Goal: Communication & Community: Answer question/provide support

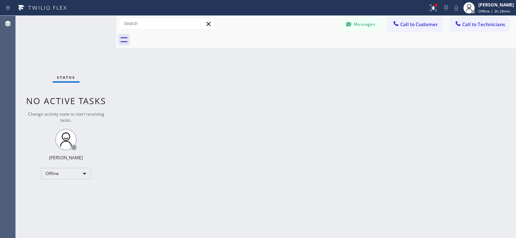
click at [361, 19] on button "Messages" at bounding box center [360, 25] width 39 height 14
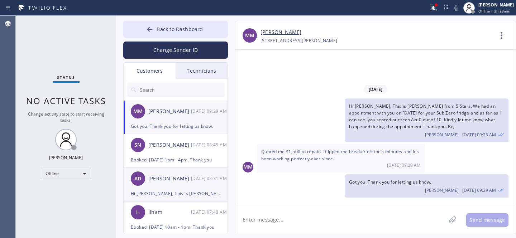
click at [167, 177] on div "[PERSON_NAME]" at bounding box center [169, 179] width 43 height 8
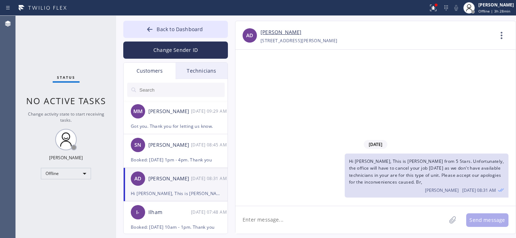
click at [191, 94] on input "text" at bounding box center [182, 90] width 86 height 14
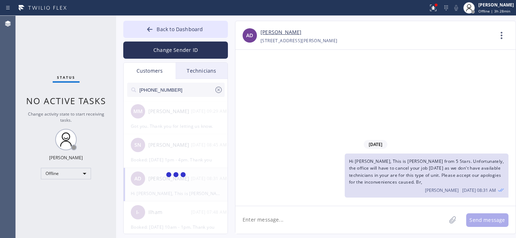
click at [405, 163] on span "Hi [PERSON_NAME], This is [PERSON_NAME] from 5 Stars. Unfortunately, the office…" at bounding box center [426, 171] width 155 height 27
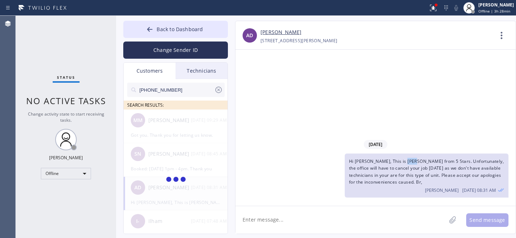
click at [405, 163] on span "Hi [PERSON_NAME], This is [PERSON_NAME] from 5 Stars. Unfortunately, the office…" at bounding box center [426, 171] width 155 height 27
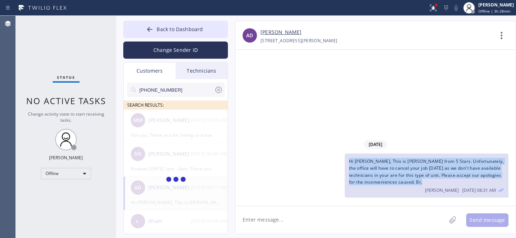
click at [405, 163] on span "Hi [PERSON_NAME], This is [PERSON_NAME] from 5 Stars. Unfortunately, the office…" at bounding box center [426, 171] width 155 height 27
copy span "Hi [PERSON_NAME], This is [PERSON_NAME] from 5 Stars. Unfortunately, the office…"
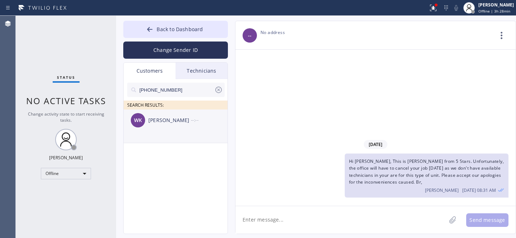
click at [185, 135] on li "[PERSON_NAME] --:--" at bounding box center [176, 127] width 105 height 34
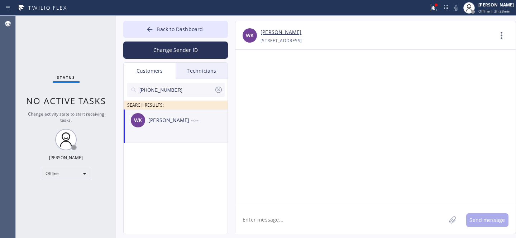
click at [289, 212] on textarea at bounding box center [340, 220] width 211 height 28
paste textarea "Hi [PERSON_NAME], This is [PERSON_NAME] from 5 Stars. Unfortunately, the office…"
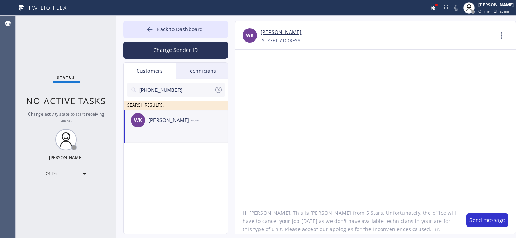
scroll to position [10, 0]
drag, startPoint x: 251, startPoint y: 220, endPoint x: 264, endPoint y: 219, distance: 13.3
click at [264, 219] on textarea "Hi [PERSON_NAME], This is [PERSON_NAME] from 5 Stars. Unfortunately, the office…" at bounding box center [347, 220] width 224 height 28
paste textarea "[DATE]"
click at [251, 218] on textarea "Hi [PERSON_NAME], This is [PERSON_NAME] from 5 Stars. Unfortunately, the office…" at bounding box center [347, 220] width 224 height 28
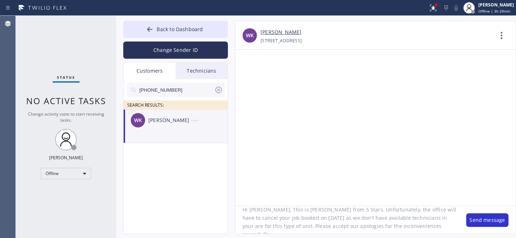
click at [370, 221] on textarea "Hi [PERSON_NAME], This is [PERSON_NAME] from 5 Stars. Unfortunately, the office…" at bounding box center [347, 220] width 224 height 28
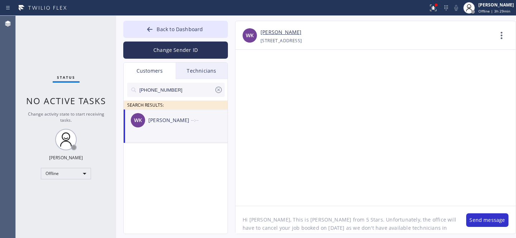
click at [256, 222] on textarea "Hi [PERSON_NAME], This is [PERSON_NAME] from 5 Stars. Unfortunately, the office…" at bounding box center [347, 220] width 224 height 28
type textarea "Hi [PERSON_NAME], This is [PERSON_NAME] from 5 Stars. Unfortunately, the office…"
click at [486, 220] on button "Send message" at bounding box center [487, 221] width 42 height 14
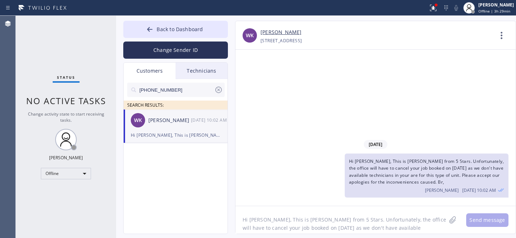
click at [220, 89] on icon at bounding box center [218, 90] width 9 height 9
drag, startPoint x: 183, startPoint y: 22, endPoint x: 209, endPoint y: 13, distance: 27.3
click at [183, 22] on button "Back to Dashboard" at bounding box center [175, 29] width 105 height 17
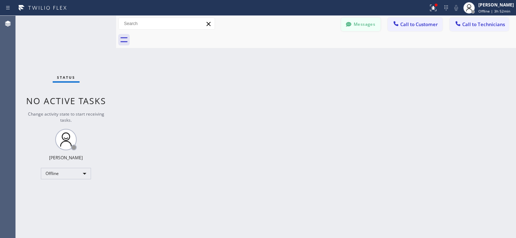
click at [364, 24] on button "Messages" at bounding box center [360, 25] width 39 height 14
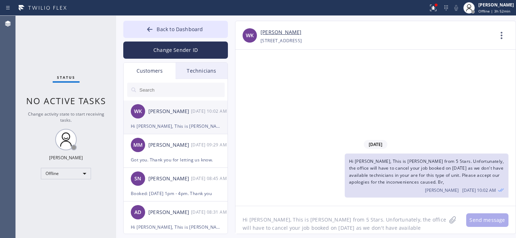
click at [182, 117] on div "[PERSON_NAME] Keep [DATE] 10:02 AM" at bounding box center [176, 112] width 105 height 22
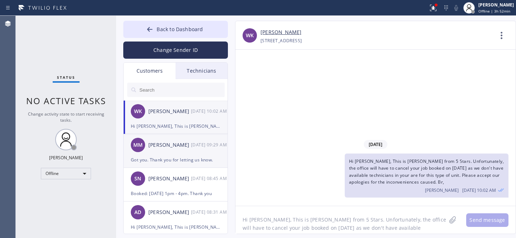
click at [186, 147] on div "[PERSON_NAME]" at bounding box center [169, 145] width 43 height 8
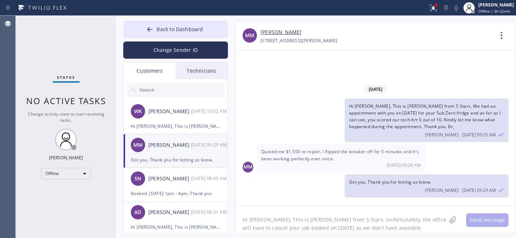
click at [275, 31] on link "[PERSON_NAME]" at bounding box center [281, 32] width 41 height 8
click at [162, 24] on button "Back to Dashboard" at bounding box center [175, 29] width 105 height 17
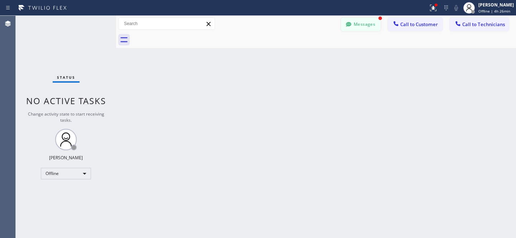
click at [380, 30] on div "Messages Call to Customer Call to Technicians Outbound call Location Repair Twi…" at bounding box center [316, 24] width 400 height 16
click at [366, 26] on button "Messages" at bounding box center [360, 25] width 39 height 14
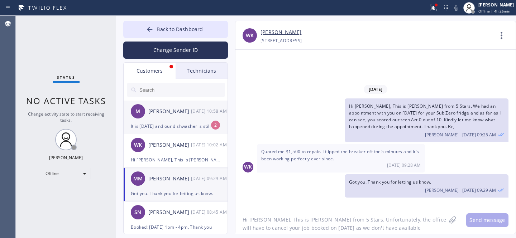
drag, startPoint x: 166, startPoint y: 118, endPoint x: 204, endPoint y: 118, distance: 38.4
click at [165, 118] on div "M [PERSON_NAME] [DATE] 10:58 AM" at bounding box center [176, 112] width 105 height 22
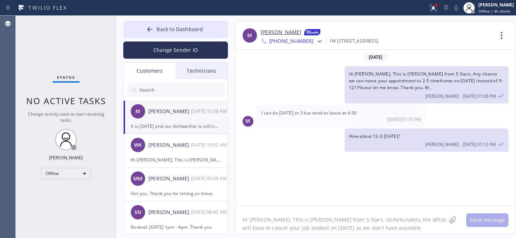
scroll to position [499, 0]
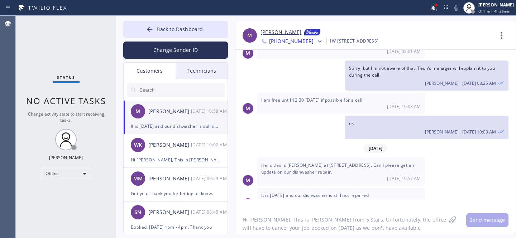
drag, startPoint x: 163, startPoint y: 28, endPoint x: 311, endPoint y: 164, distance: 201.6
click at [163, 28] on span "Back to Dashboard" at bounding box center [180, 29] width 46 height 7
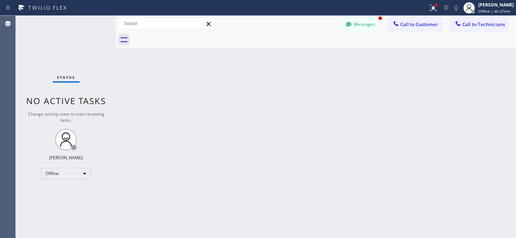
scroll to position [522, 0]
click at [367, 25] on button "Messages" at bounding box center [360, 25] width 39 height 14
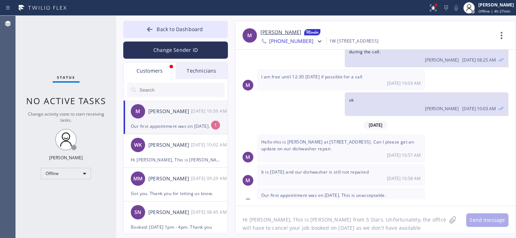
click at [167, 116] on div "M [PERSON_NAME] [DATE] 10:59 AM" at bounding box center [176, 112] width 105 height 22
click at [278, 32] on link "[PERSON_NAME]" at bounding box center [281, 32] width 41 height 9
click at [305, 221] on textarea "Hi [PERSON_NAME], This is [PERSON_NAME] from 5 Stars. Unfortunately, the office…" at bounding box center [340, 220] width 211 height 28
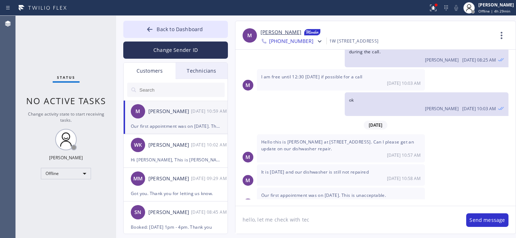
type textarea "hello, let me check with tech"
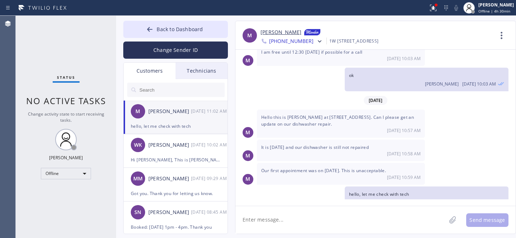
click at [274, 34] on link "[PERSON_NAME]" at bounding box center [281, 32] width 41 height 9
click at [167, 30] on span "Back to Dashboard" at bounding box center [180, 29] width 46 height 7
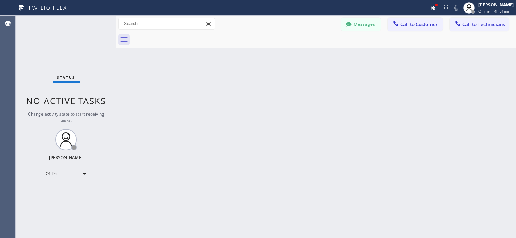
drag, startPoint x: 366, startPoint y: 29, endPoint x: 298, endPoint y: 217, distance: 200.4
click at [366, 29] on button "Messages" at bounding box center [360, 25] width 39 height 14
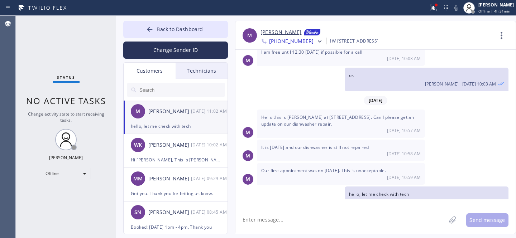
click at [297, 218] on textarea at bounding box center [340, 220] width 211 height 28
click at [156, 34] on button "Back to Dashboard" at bounding box center [175, 29] width 105 height 17
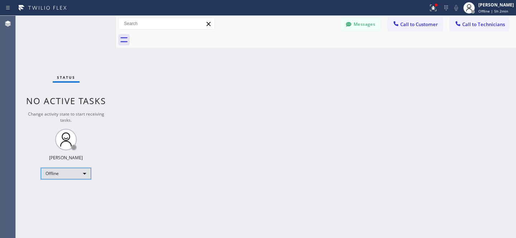
click at [60, 173] on div "Offline" at bounding box center [66, 173] width 50 height 11
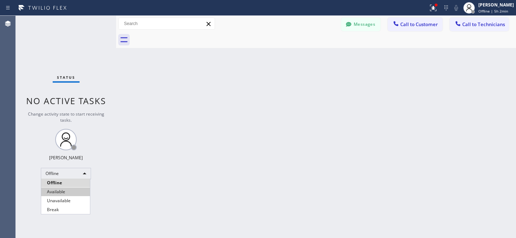
click at [56, 191] on li "Available" at bounding box center [65, 192] width 49 height 9
click at [478, 27] on span "Call to Technicians" at bounding box center [483, 24] width 43 height 6
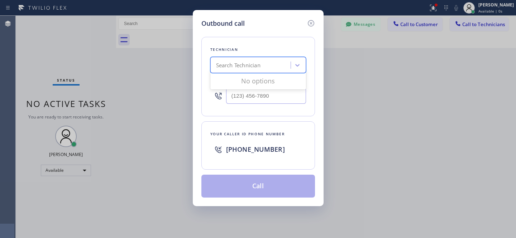
click at [258, 67] on div "Search Technician" at bounding box center [238, 65] width 44 height 8
type input "la art"
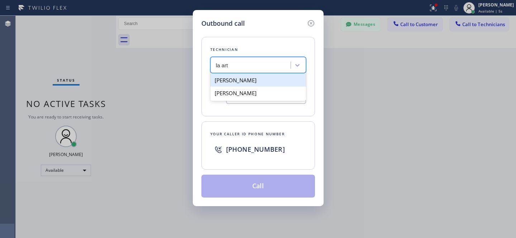
click at [243, 80] on div "[PERSON_NAME]" at bounding box center [258, 80] width 96 height 13
type input "[PHONE_NUMBER]"
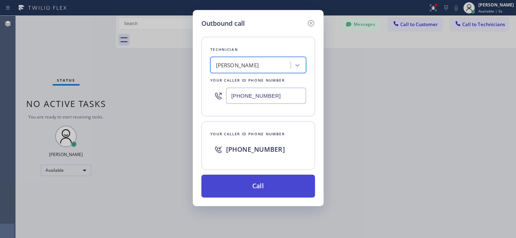
click at [263, 190] on button "Call" at bounding box center [258, 186] width 114 height 23
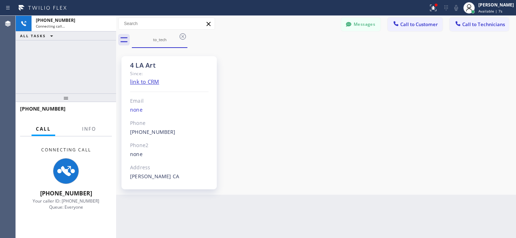
scroll to position [52, 0]
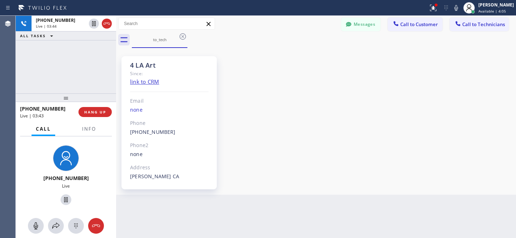
click at [287, 156] on div "4 LA Art Since: link to CRM Email none Phone [PHONE_NUMBER] Outbound call Techn…" at bounding box center [316, 121] width 396 height 143
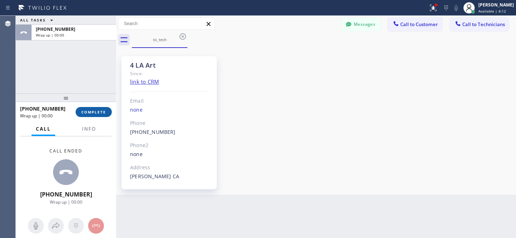
click at [92, 116] on button "COMPLETE" at bounding box center [94, 112] width 36 height 10
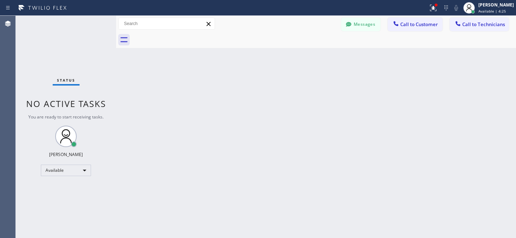
click at [353, 31] on div "Messages Call to Customer Call to Technicians Outbound call Location Repair Twi…" at bounding box center [316, 24] width 400 height 16
click at [367, 24] on button "Messages" at bounding box center [360, 25] width 39 height 14
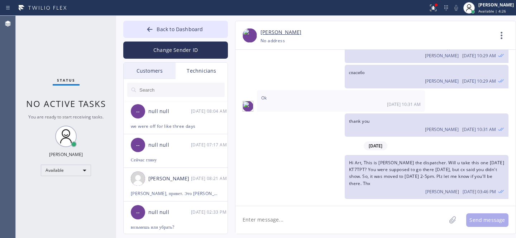
click at [148, 62] on div "Back to Dashboard Change Sender ID Customers Technicians M [PERSON_NAME] [DATE]…" at bounding box center [175, 128] width 105 height 214
drag, startPoint x: 148, startPoint y: 71, endPoint x: 204, endPoint y: 138, distance: 87.7
click at [148, 71] on div "Customers" at bounding box center [150, 71] width 52 height 16
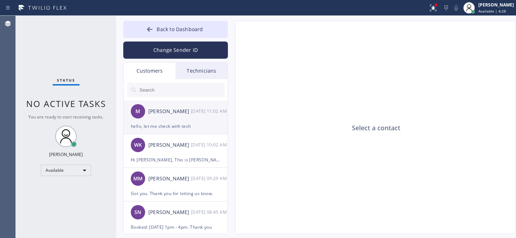
click at [171, 118] on div "M [PERSON_NAME] [DATE] 11:02 AM" at bounding box center [176, 112] width 105 height 22
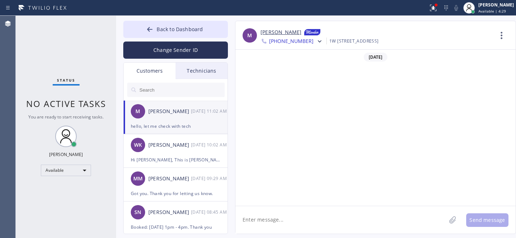
drag, startPoint x: 295, startPoint y: 220, endPoint x: 300, endPoint y: 220, distance: 4.3
click at [295, 221] on textarea at bounding box center [340, 220] width 211 height 28
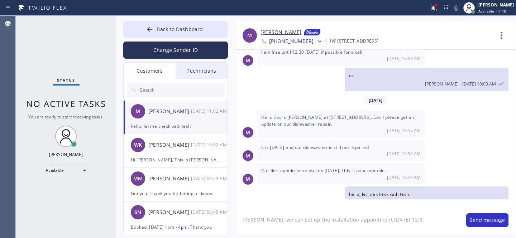
type textarea "[PERSON_NAME], we can set up the installation appointment [DATE] 12-3."
click at [411, 218] on textarea "[PERSON_NAME], we can set up the installation appointment [DATE] 12-3." at bounding box center [347, 220] width 224 height 28
click at [328, 222] on textarea "[PERSON_NAME], we can set up the installation appointment [DATE] 12-3." at bounding box center [347, 220] width 224 height 28
click at [198, 38] on div "Change Sender ID" at bounding box center [175, 48] width 105 height 21
click at [157, 20] on div "Back to Dashboard Change Sender ID Customers Technicians M [PERSON_NAME] [DATE]…" at bounding box center [316, 127] width 400 height 223
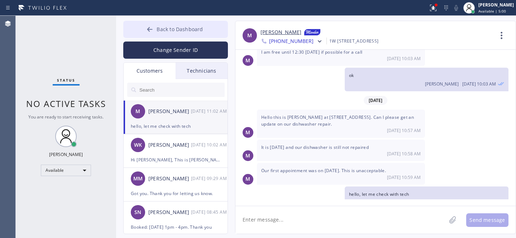
click at [157, 32] on span "Back to Dashboard" at bounding box center [180, 29] width 46 height 7
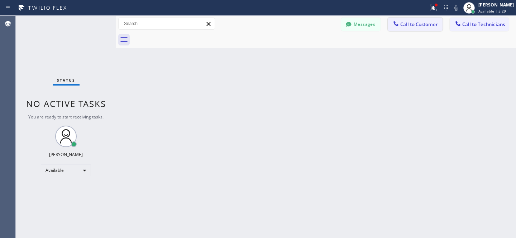
click at [411, 29] on button "Call to Customer" at bounding box center [415, 25] width 55 height 14
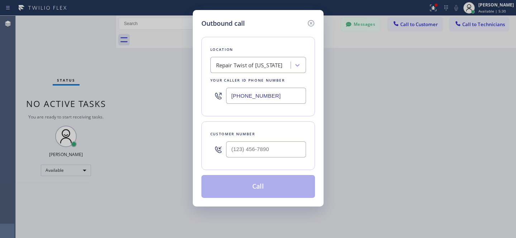
type input "(___) ___-____"
click at [281, 150] on input "(___) ___-____" at bounding box center [266, 150] width 80 height 16
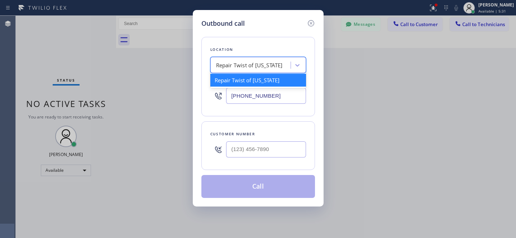
click at [273, 58] on div "Repair Twist of [US_STATE]" at bounding box center [258, 65] width 96 height 16
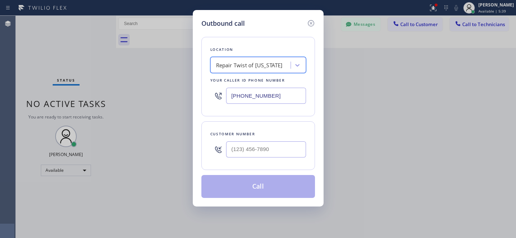
paste input "Thermador Repair Group [GEOGRAPHIC_DATA]"
type input "Thermador Repair Group [GEOGRAPHIC_DATA]"
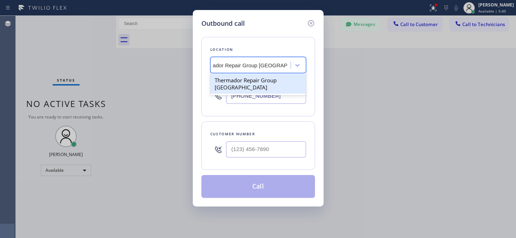
click at [248, 86] on div "Thermador Repair Group [GEOGRAPHIC_DATA]" at bounding box center [258, 84] width 96 height 20
type input "[PHONE_NUMBER]"
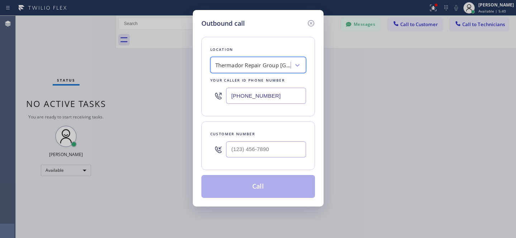
scroll to position [0, 1]
click at [281, 156] on input "(___) ___-____" at bounding box center [266, 150] width 80 height 16
paste input "650) 867-6629"
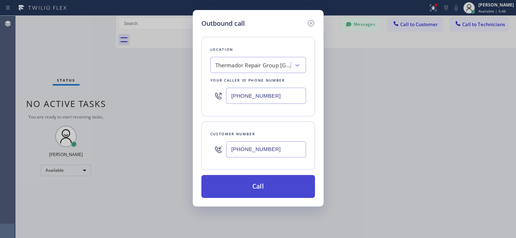
type input "[PHONE_NUMBER]"
click at [266, 191] on button "Call" at bounding box center [258, 186] width 114 height 23
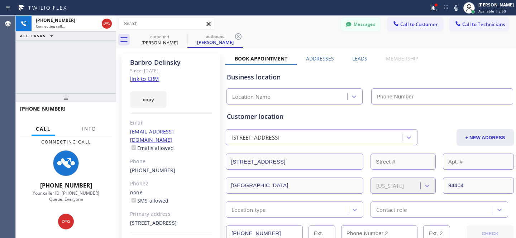
type input "[PHONE_NUMBER]"
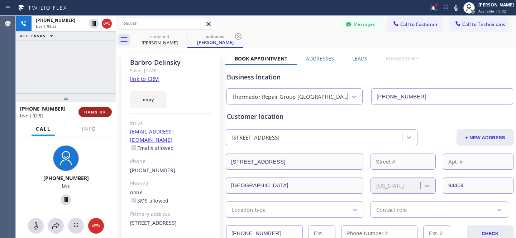
click at [102, 115] on button "HANG UP" at bounding box center [94, 112] width 33 height 10
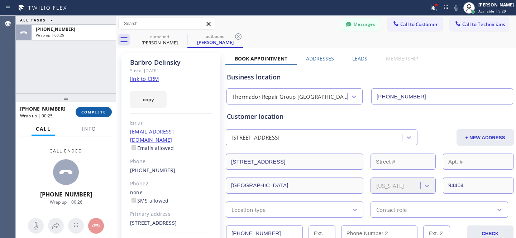
click at [100, 111] on span "COMPLETE" at bounding box center [93, 112] width 25 height 5
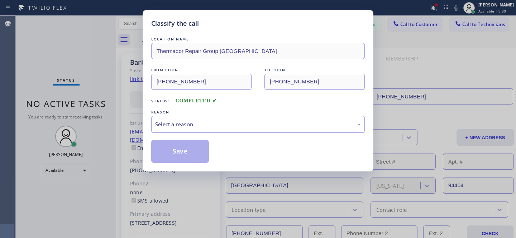
click at [261, 128] on div "Select a reason" at bounding box center [258, 124] width 206 height 8
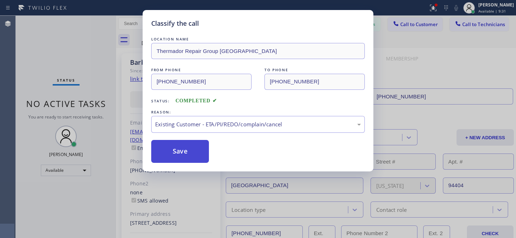
click at [186, 152] on button "Save" at bounding box center [180, 151] width 58 height 23
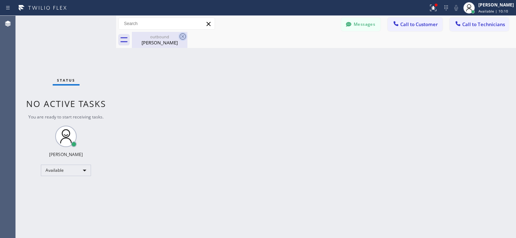
drag, startPoint x: 156, startPoint y: 35, endPoint x: 186, endPoint y: 33, distance: 30.2
click at [156, 35] on div "outbound" at bounding box center [160, 36] width 54 height 5
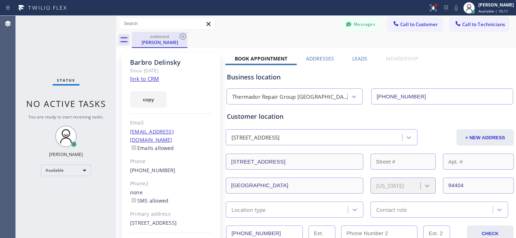
click at [187, 37] on div "outbound [PERSON_NAME]" at bounding box center [160, 40] width 56 height 16
click at [70, 170] on div "Available" at bounding box center [66, 170] width 50 height 11
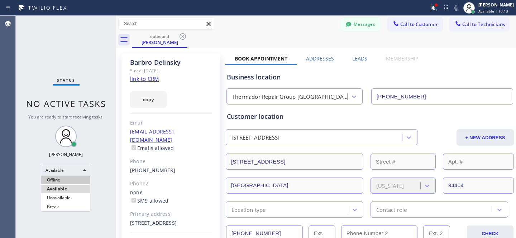
click at [61, 181] on li "Offline" at bounding box center [65, 180] width 49 height 9
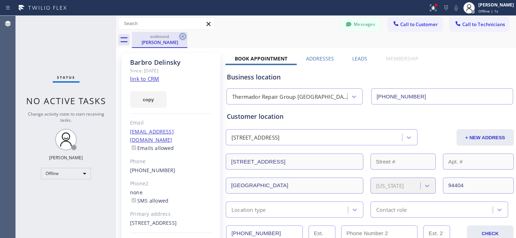
click at [180, 34] on icon at bounding box center [183, 36] width 6 height 6
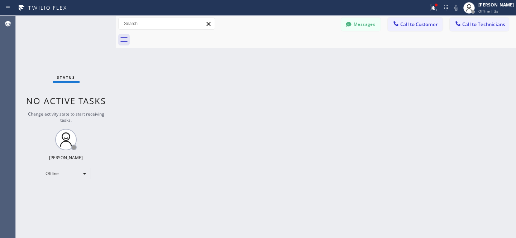
click at [368, 21] on button "Messages" at bounding box center [360, 25] width 39 height 14
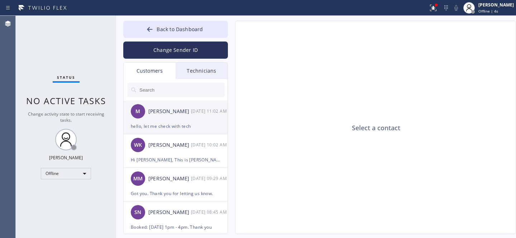
click at [170, 125] on div "hello, let me check with tech" at bounding box center [176, 126] width 90 height 8
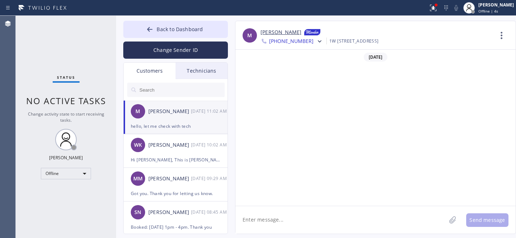
click at [277, 220] on textarea at bounding box center [340, 220] width 211 height 28
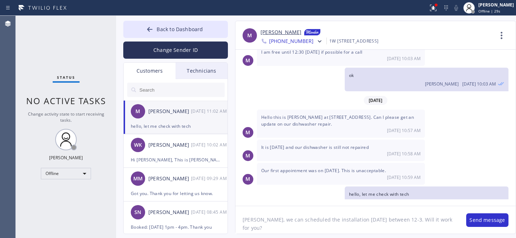
type textarea "[PERSON_NAME], we can scheduled the installation [DATE] between 12-3. Will it w…"
click at [478, 219] on button "Send message" at bounding box center [487, 221] width 42 height 14
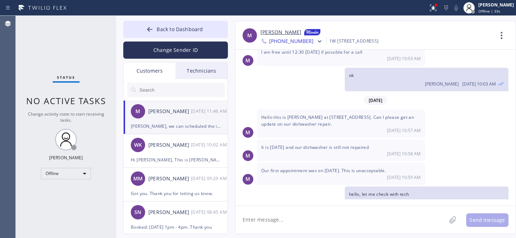
scroll to position [578, 0]
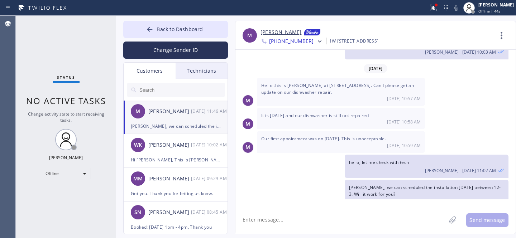
click at [158, 29] on span "Back to Dashboard" at bounding box center [180, 29] width 46 height 7
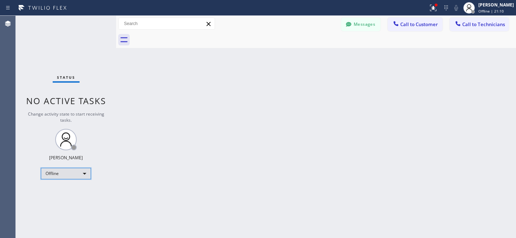
click at [60, 173] on div "Offline" at bounding box center [66, 173] width 50 height 11
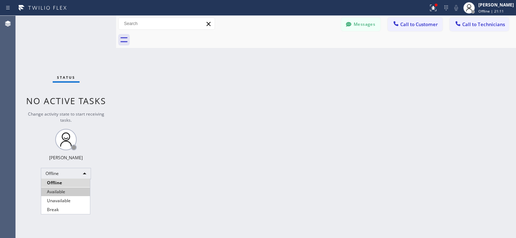
click at [60, 192] on li "Available" at bounding box center [65, 192] width 49 height 9
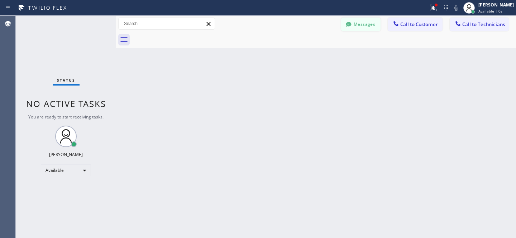
click at [350, 27] on icon at bounding box center [348, 24] width 7 height 7
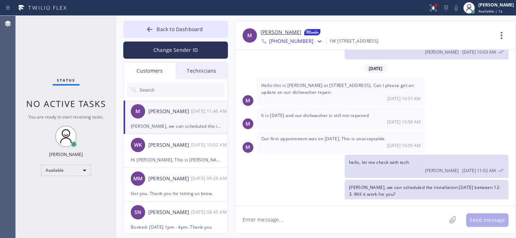
click at [180, 127] on div "[PERSON_NAME], we can scheduled the installation [DATE] between 12-3. Will it w…" at bounding box center [176, 126] width 90 height 8
click at [299, 214] on textarea at bounding box center [340, 220] width 211 height 28
type textarea "Any updates?"
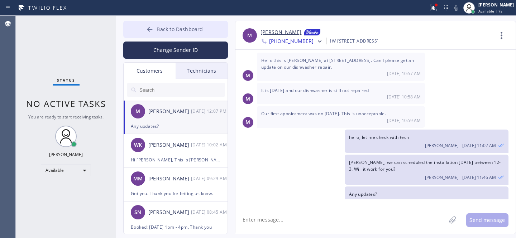
click at [173, 26] on span "Back to Dashboard" at bounding box center [180, 29] width 46 height 7
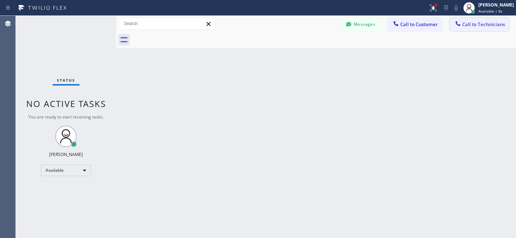
click at [476, 27] on span "Call to Technicians" at bounding box center [483, 24] width 43 height 6
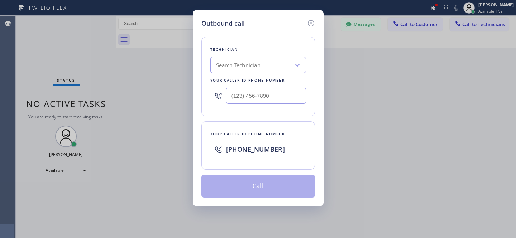
click at [238, 66] on div "Search Technician" at bounding box center [238, 65] width 44 height 8
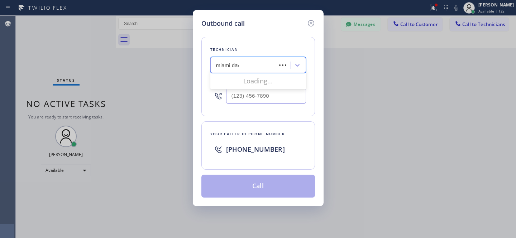
type input "miami [PERSON_NAME]"
click at [231, 76] on div "[PERSON_NAME]" at bounding box center [258, 80] width 96 height 13
type input "[PHONE_NUMBER]"
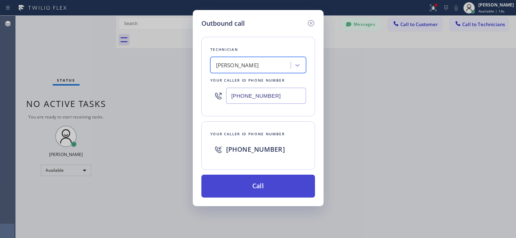
click at [286, 196] on button "Call" at bounding box center [258, 186] width 114 height 23
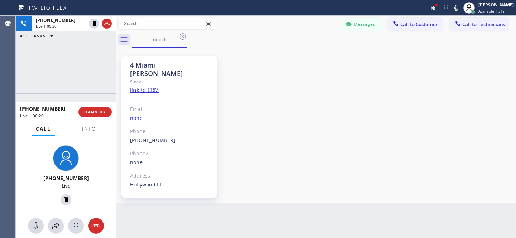
click at [277, 95] on div "4 Miami [PERSON_NAME] Since: link to CRM Email none Phone [PHONE_NUMBER] Outbou…" at bounding box center [316, 126] width 396 height 152
click at [331, 97] on div "4 Miami [PERSON_NAME] Since: link to CRM Email none Phone [PHONE_NUMBER] Outbou…" at bounding box center [316, 126] width 396 height 152
drag, startPoint x: 96, startPoint y: 225, endPoint x: 105, endPoint y: 223, distance: 8.9
click at [97, 225] on icon at bounding box center [96, 226] width 9 height 9
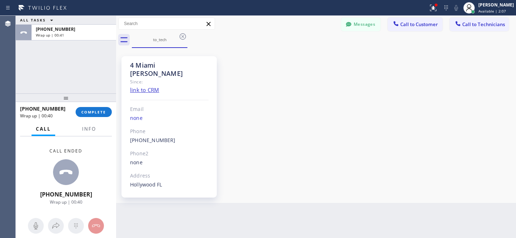
click at [181, 37] on icon at bounding box center [182, 36] width 9 height 9
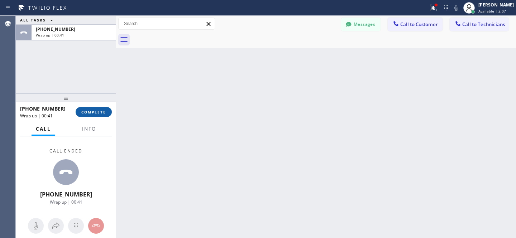
click at [104, 108] on button "COMPLETE" at bounding box center [94, 112] width 36 height 10
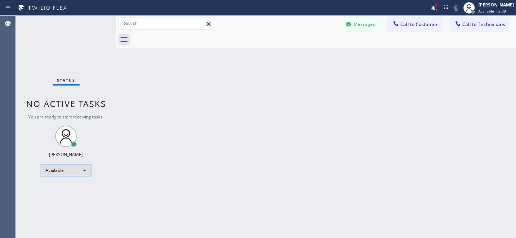
click at [67, 173] on div "Available" at bounding box center [66, 170] width 50 height 11
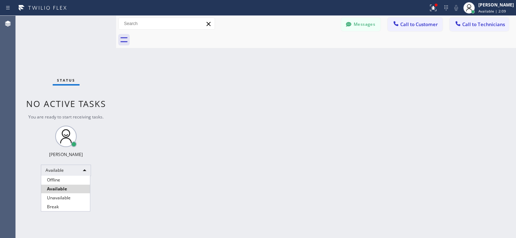
click at [61, 179] on li "Offline" at bounding box center [65, 180] width 49 height 9
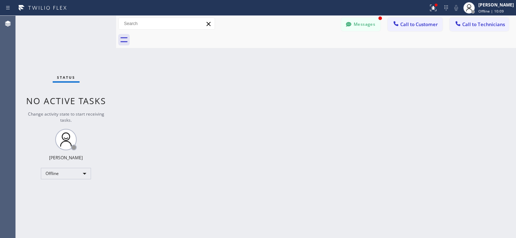
drag, startPoint x: 364, startPoint y: 27, endPoint x: 357, endPoint y: 27, distance: 7.2
click at [364, 28] on button "Messages" at bounding box center [360, 25] width 39 height 14
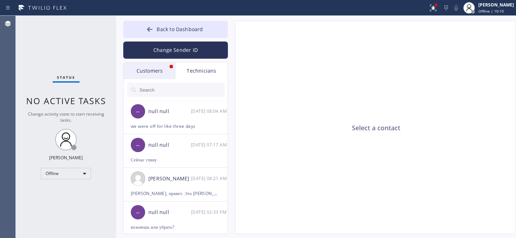
click at [143, 68] on div "Customers" at bounding box center [150, 71] width 52 height 16
click at [0, 0] on div "That window will work" at bounding box center [0, 0] width 0 height 0
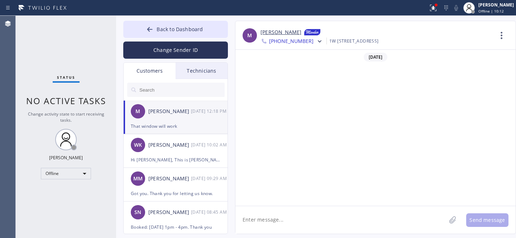
scroll to position [627, 0]
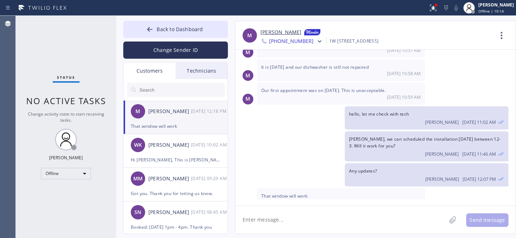
click at [271, 34] on link "[PERSON_NAME]" at bounding box center [281, 32] width 41 height 9
click at [315, 212] on textarea at bounding box center [340, 220] width 211 height 28
paste textarea "[DATE] 12pm - 3pm"
type textarea "Booked: [DATE] 12pm - 3pm. Thank you."
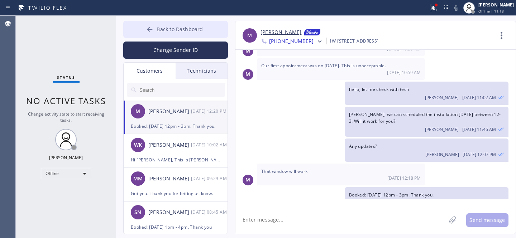
click at [156, 29] on button "Back to Dashboard" at bounding box center [175, 29] width 105 height 17
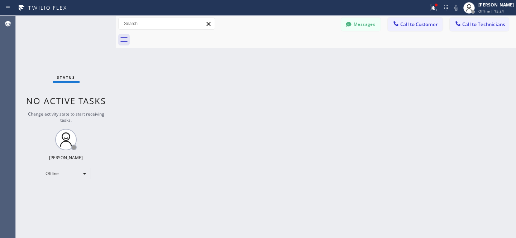
drag, startPoint x: 366, startPoint y: 29, endPoint x: 164, endPoint y: 89, distance: 210.9
click at [366, 29] on button "Messages" at bounding box center [360, 25] width 39 height 14
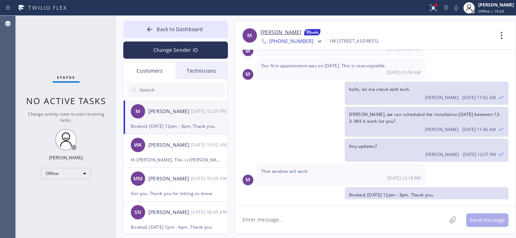
click at [164, 89] on input "text" at bounding box center [182, 90] width 86 height 14
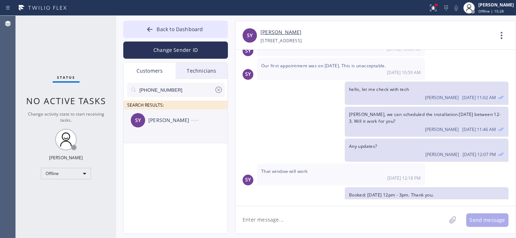
click at [160, 125] on div "SY [PERSON_NAME] --:--" at bounding box center [176, 121] width 105 height 22
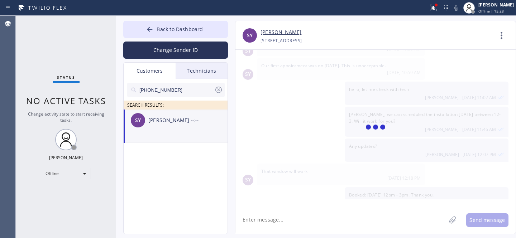
scroll to position [0, 0]
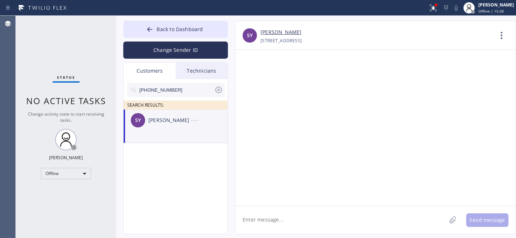
drag, startPoint x: 280, startPoint y: 213, endPoint x: 292, endPoint y: 206, distance: 13.8
click at [280, 213] on textarea at bounding box center [340, 220] width 211 height 28
click at [259, 220] on textarea "Hi [PERSON_NAME], This is [PERSON_NAME] from 5 Stars." at bounding box center [347, 220] width 224 height 28
click at [344, 216] on textarea "Hi [PERSON_NAME], This is [PERSON_NAME] from 5 Stars." at bounding box center [347, 220] width 224 height 28
click at [348, 221] on textarea "Hi [PERSON_NAME], This is [PERSON_NAME] from 5 Stars." at bounding box center [347, 220] width 224 height 28
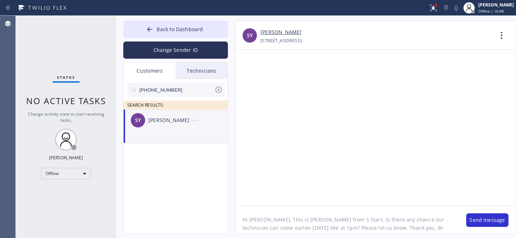
type textarea "Hi [PERSON_NAME], This is [PERSON_NAME] from 5 Stars. Is there any chance our t…"
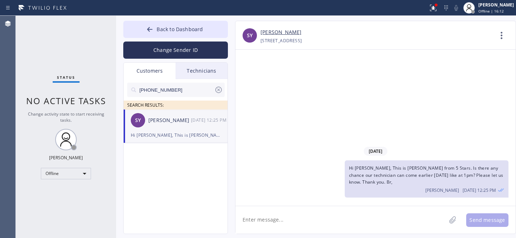
click at [218, 91] on icon at bounding box center [218, 90] width 9 height 9
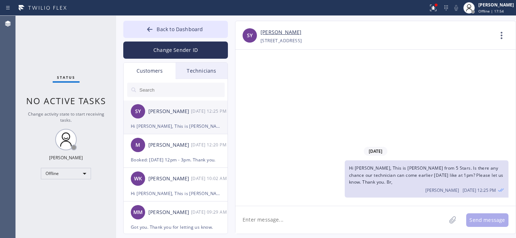
click at [167, 119] on div "SY [PERSON_NAME] [DATE] 12:25 PM" at bounding box center [176, 112] width 105 height 22
click at [266, 222] on textarea at bounding box center [340, 220] width 211 height 28
type textarea "Any updates/"
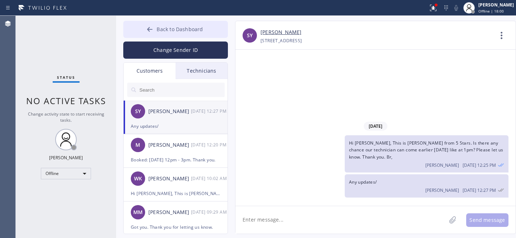
click at [158, 34] on button "Back to Dashboard" at bounding box center [175, 29] width 105 height 17
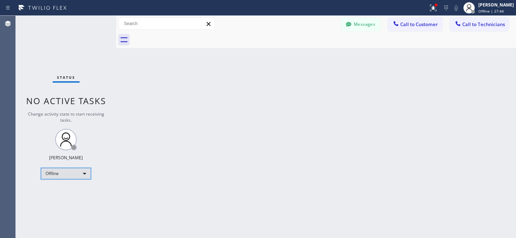
click at [67, 176] on div "Offline" at bounding box center [66, 173] width 50 height 11
click at [62, 186] on li "Offline" at bounding box center [65, 183] width 49 height 9
click at [56, 175] on div "Offline" at bounding box center [66, 173] width 50 height 11
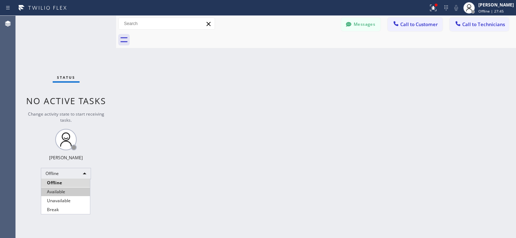
click at [59, 190] on li "Available" at bounding box center [65, 192] width 49 height 9
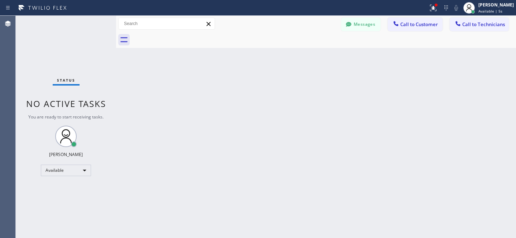
click at [401, 23] on span "Call to Customer" at bounding box center [419, 24] width 38 height 6
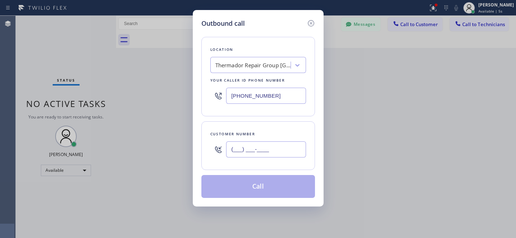
drag, startPoint x: 263, startPoint y: 155, endPoint x: 299, endPoint y: 133, distance: 42.3
click at [263, 155] on input "(___) ___-____" at bounding box center [266, 150] width 80 height 16
paste input "832) 759-9447"
type input "[PHONE_NUMBER]"
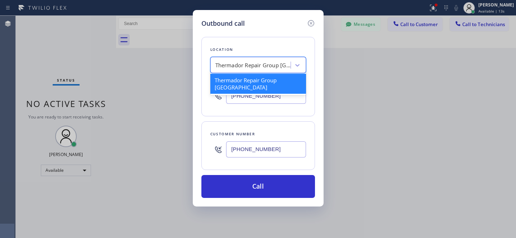
drag, startPoint x: 233, startPoint y: 58, endPoint x: 251, endPoint y: 62, distance: 18.0
click at [233, 58] on div "Thermador Repair Group [GEOGRAPHIC_DATA]" at bounding box center [258, 65] width 96 height 16
paste input "Grid Fix Experts"
type input "Grid Fix Experts"
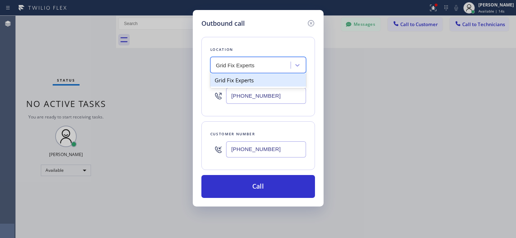
click at [247, 79] on div "Grid Fix Experts" at bounding box center [258, 80] width 96 height 13
type input "[PHONE_NUMBER]"
click at [288, 200] on div "Outbound call Location option Grid Fix Experts, selected. 1 result available. S…" at bounding box center [258, 108] width 131 height 197
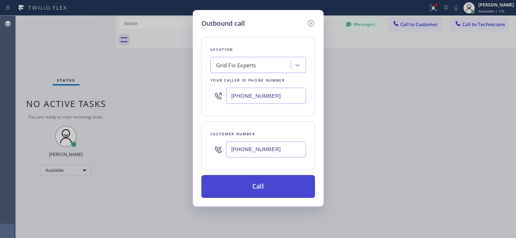
click at [278, 190] on button "Call" at bounding box center [258, 186] width 114 height 23
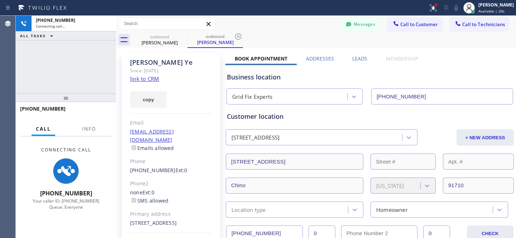
type input "[PHONE_NUMBER]"
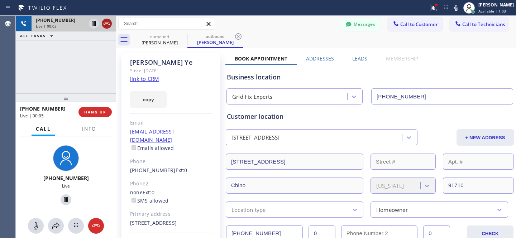
click at [108, 20] on icon at bounding box center [106, 23] width 9 height 9
click at [102, 113] on span "HANG UP" at bounding box center [95, 112] width 22 height 5
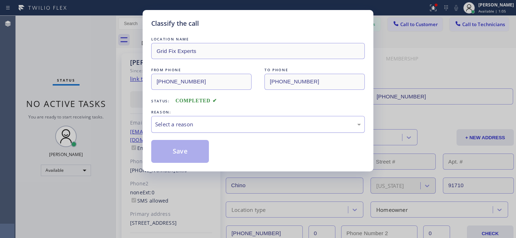
click at [188, 123] on div "Select a reason" at bounding box center [258, 124] width 206 height 8
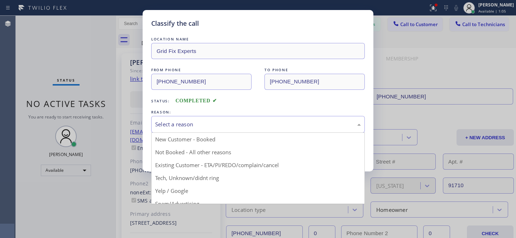
drag, startPoint x: 189, startPoint y: 164, endPoint x: 186, endPoint y: 158, distance: 6.6
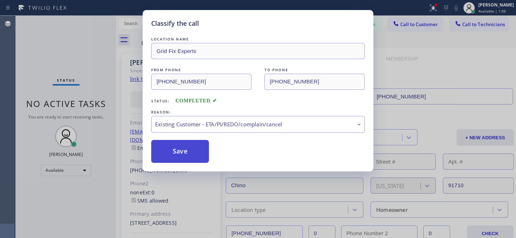
click at [186, 158] on button "Save" at bounding box center [180, 151] width 58 height 23
click at [64, 170] on div "Classify the call LOCATION NAME Grid Fix Experts FROM PHONE [PHONE_NUMBER] TO P…" at bounding box center [258, 119] width 516 height 238
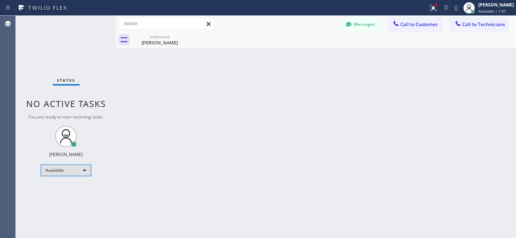
click at [71, 171] on div "Available" at bounding box center [66, 170] width 50 height 11
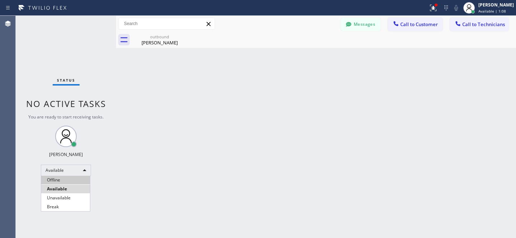
click at [62, 182] on li "Offline" at bounding box center [65, 180] width 49 height 9
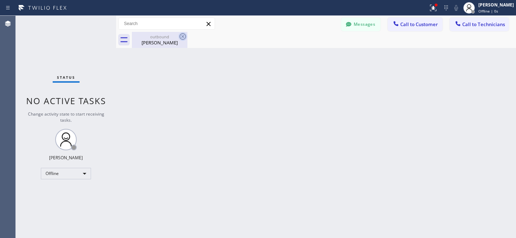
drag, startPoint x: 159, startPoint y: 38, endPoint x: 178, endPoint y: 35, distance: 19.2
click at [159, 38] on div "outbound" at bounding box center [160, 36] width 54 height 5
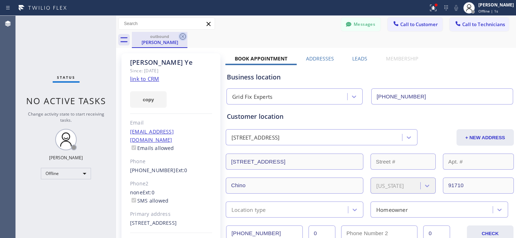
click at [183, 35] on icon at bounding box center [183, 36] width 6 height 6
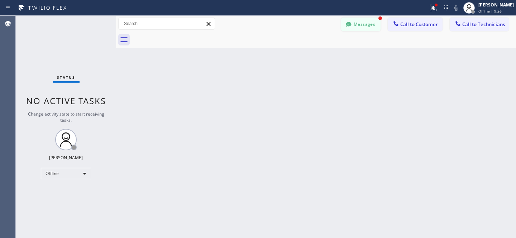
click at [359, 22] on button "Messages" at bounding box center [360, 25] width 39 height 14
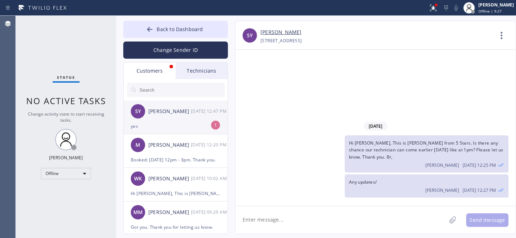
click at [163, 114] on div "[PERSON_NAME]" at bounding box center [169, 112] width 43 height 8
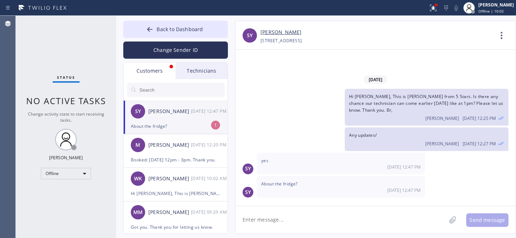
click at [152, 109] on div "[PERSON_NAME]" at bounding box center [169, 112] width 43 height 8
click at [277, 32] on link "[PERSON_NAME]" at bounding box center [281, 32] width 41 height 8
click at [326, 210] on textarea at bounding box center [340, 220] width 211 height 28
paste textarea "Samsung Fridge"
click at [291, 216] on textarea "yes, Samsung Fridge" at bounding box center [347, 220] width 224 height 28
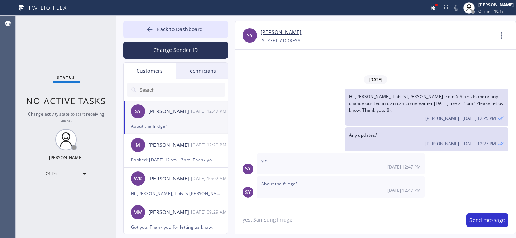
click at [291, 216] on textarea "yes, Samsung Fridge" at bounding box center [347, 220] width 224 height 28
click at [292, 223] on textarea "yes, Samsung Fridge" at bounding box center [347, 220] width 224 height 28
type textarea "yes, Samsung fridge"
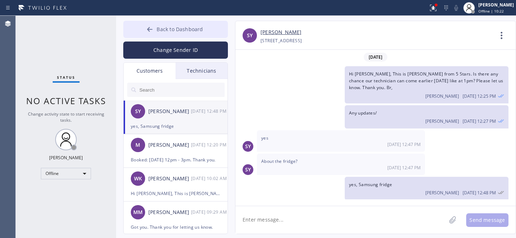
scroll to position [1, 0]
click at [144, 30] on button "Back to Dashboard" at bounding box center [175, 29] width 105 height 17
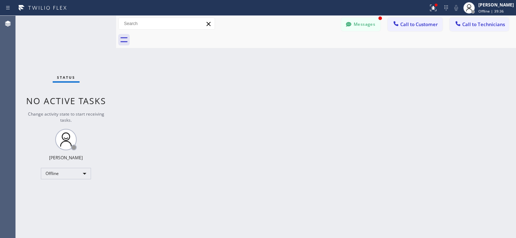
scroll to position [25, 0]
drag, startPoint x: 361, startPoint y: 29, endPoint x: 177, endPoint y: 118, distance: 204.7
click at [362, 28] on button "Messages" at bounding box center [360, 25] width 39 height 14
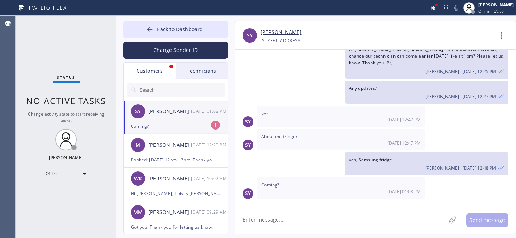
click at [177, 118] on div "SY [PERSON_NAME] [DATE] 01:08 PM" at bounding box center [176, 112] width 105 height 22
click at [306, 216] on textarea at bounding box center [340, 220] width 211 height 28
type textarea "Yes"
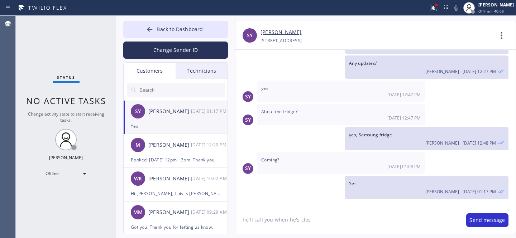
type textarea "he'll call you when he's close"
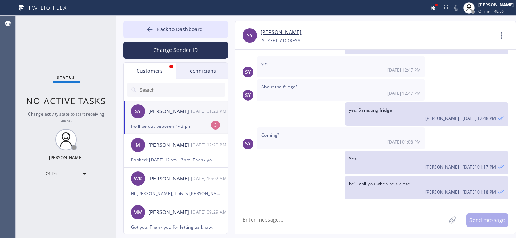
scroll to position [144, 0]
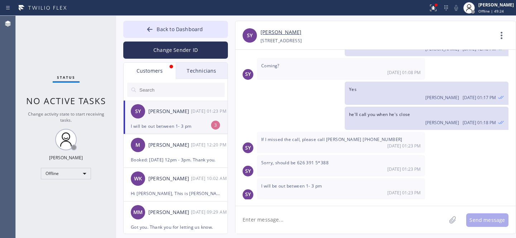
drag, startPoint x: 177, startPoint y: 124, endPoint x: 185, endPoint y: 120, distance: 9.0
click at [177, 124] on div "I will be out between 1- 3 pm" at bounding box center [176, 126] width 90 height 8
click at [286, 216] on textarea at bounding box center [340, 220] width 211 height 28
drag, startPoint x: 303, startPoint y: 209, endPoint x: 307, endPoint y: 201, distance: 8.4
click at [303, 209] on textarea at bounding box center [340, 220] width 211 height 28
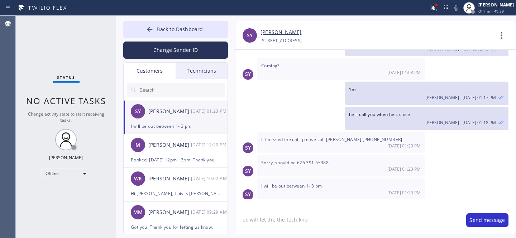
type textarea "ok will let the the tech know"
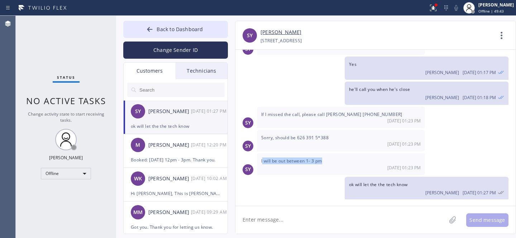
drag, startPoint x: 271, startPoint y: 159, endPoint x: 327, endPoint y: 161, distance: 56.3
click at [327, 161] on div "I will be out between 1- 3 pm [DATE] 01:23 PM" at bounding box center [341, 164] width 168 height 22
copy span "will be out between 1- 3 pm"
click at [319, 209] on textarea at bounding box center [340, 220] width 211 height 28
paste textarea "will be out between 1- 3 pm"
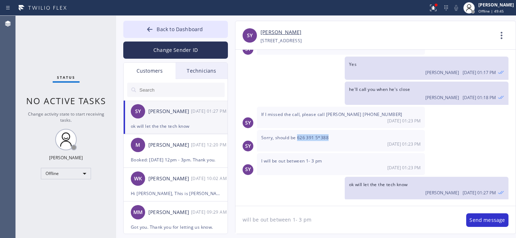
drag, startPoint x: 297, startPoint y: 137, endPoint x: 331, endPoint y: 137, distance: 34.0
click at [331, 137] on div "Sorry, should be 626 391 5*388 [DATE] 01:23 PM" at bounding box center [341, 141] width 168 height 22
copy span "626 391 5*388"
click at [317, 222] on textarea "will be out between 1- 3 pm" at bounding box center [347, 220] width 224 height 28
paste textarea "626 391 5*388"
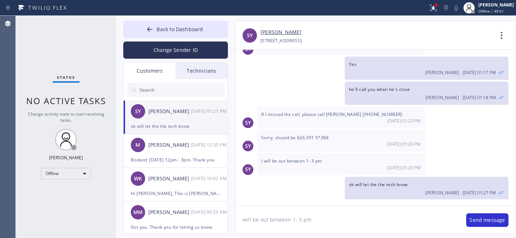
type textarea "will be out between 1- 3 pm 626 391 5*388"
click at [156, 25] on button "Back to Dashboard" at bounding box center [175, 29] width 105 height 17
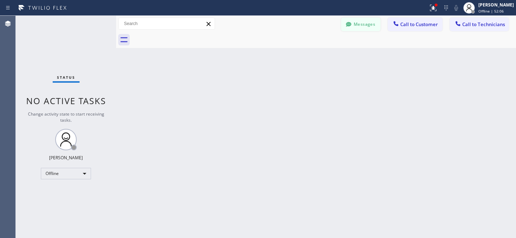
click at [358, 26] on button "Messages" at bounding box center [360, 25] width 39 height 14
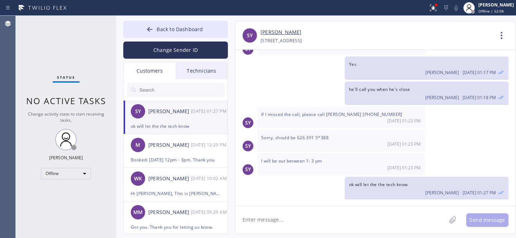
click at [174, 90] on input "text" at bounding box center [182, 90] width 86 height 14
paste input "R6R7JH"
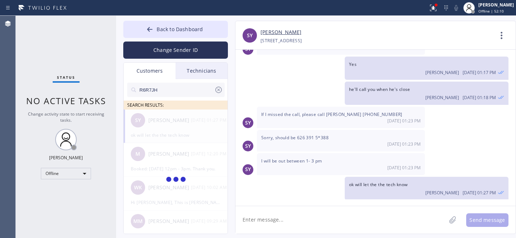
type input "R6R7JH"
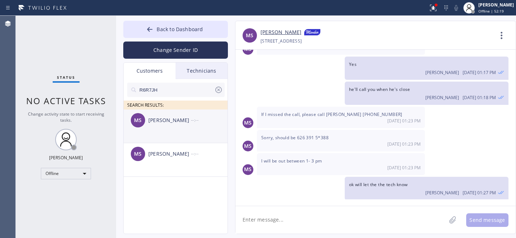
click at [177, 118] on div "[PERSON_NAME]" at bounding box center [169, 120] width 43 height 8
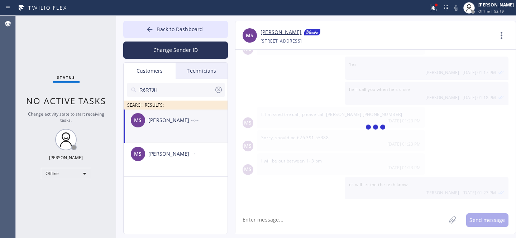
scroll to position [0, 0]
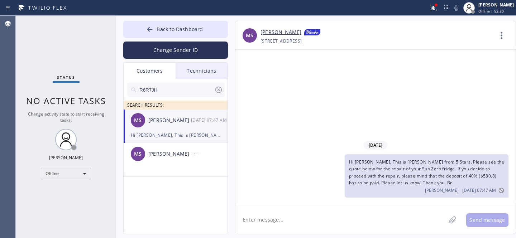
click at [142, 20] on div "Back to Dashboard Change Sender ID Customers Technicians R6R7JH SEARCH RESULTS:…" at bounding box center [316, 127] width 400 height 223
drag, startPoint x: 152, startPoint y: 30, endPoint x: 252, endPoint y: 3, distance: 102.8
click at [153, 30] on icon at bounding box center [149, 29] width 7 height 7
